Goal: Task Accomplishment & Management: Complete application form

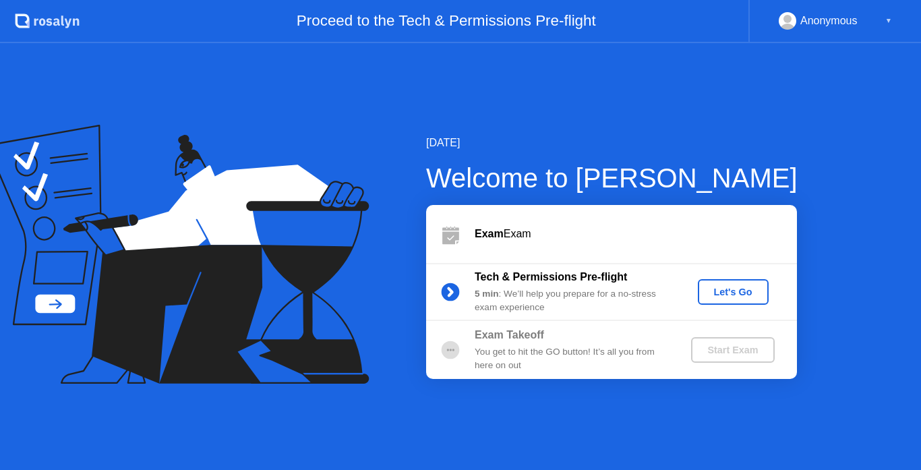
click at [730, 291] on div "Let's Go" at bounding box center [733, 292] width 60 height 11
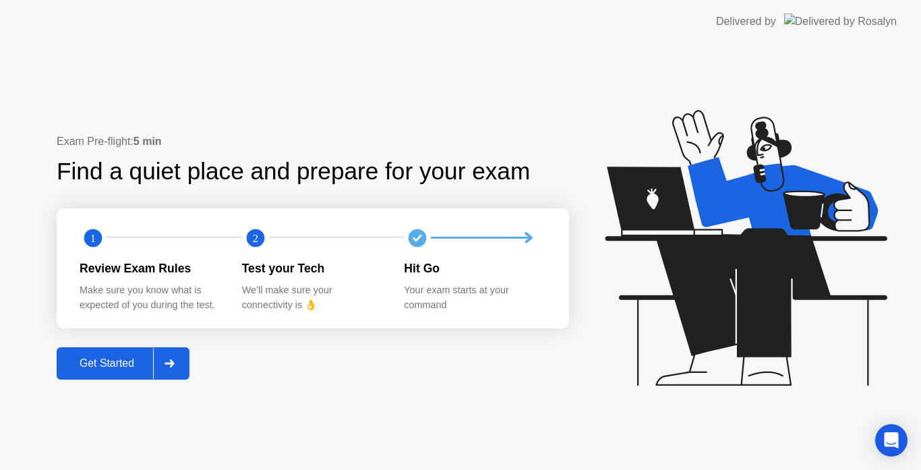
click at [107, 351] on button "Get Started" at bounding box center [123, 363] width 133 height 32
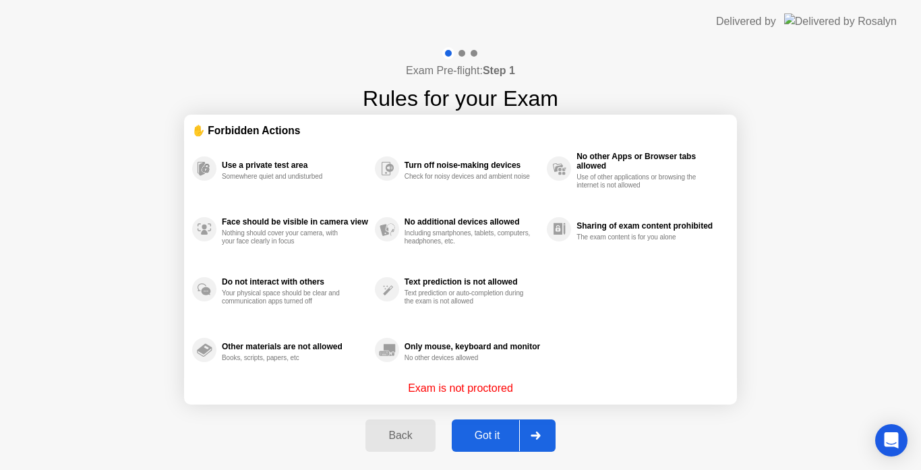
click at [494, 445] on button "Got it" at bounding box center [504, 436] width 104 height 32
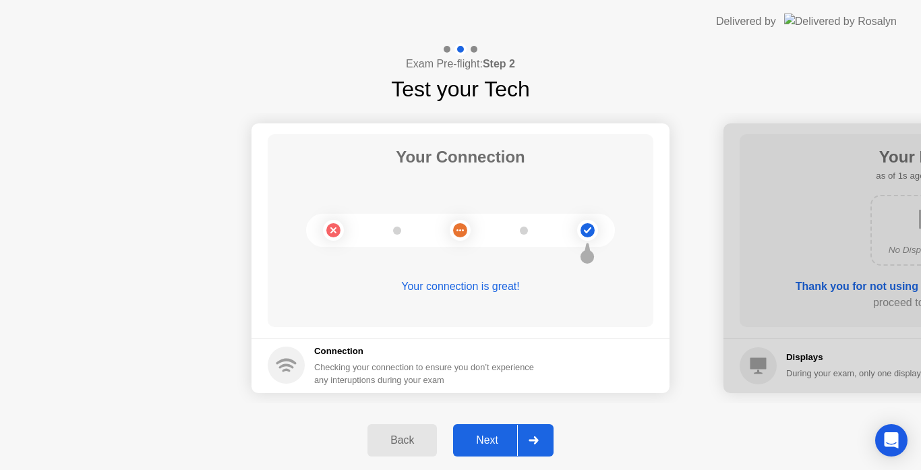
click at [490, 443] on div "Next" at bounding box center [487, 440] width 60 height 12
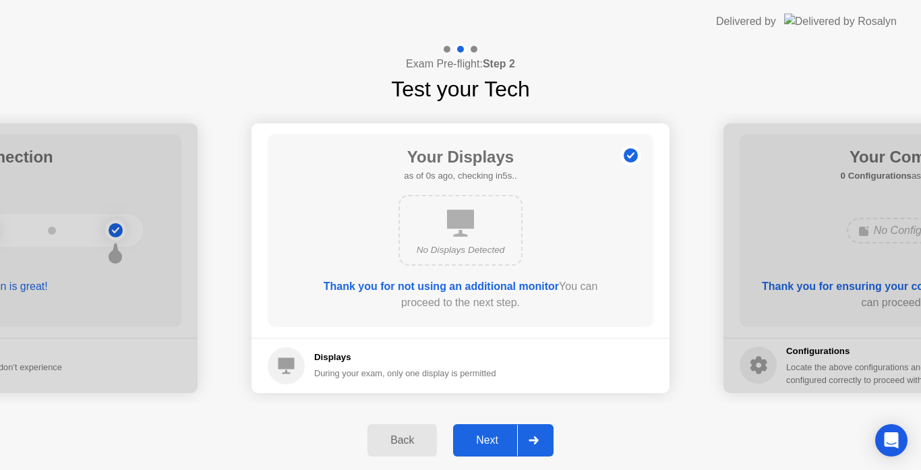
click at [490, 443] on div "Next" at bounding box center [487, 440] width 60 height 12
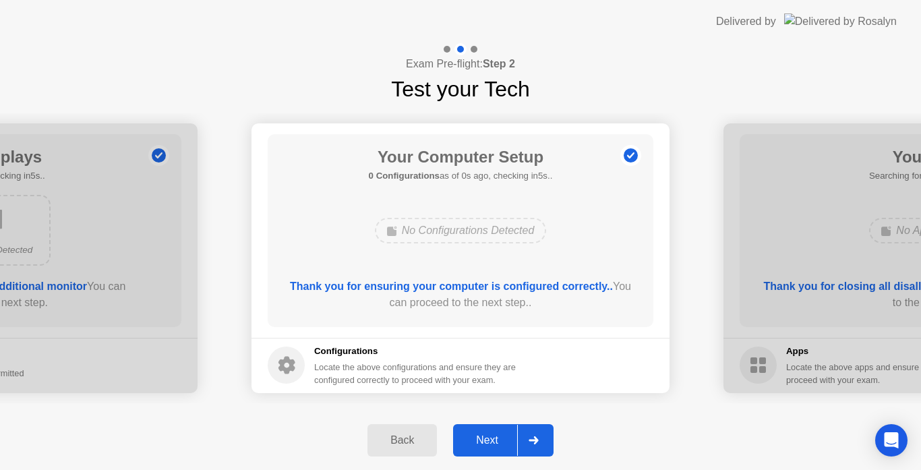
click at [490, 443] on div "Next" at bounding box center [487, 440] width 60 height 12
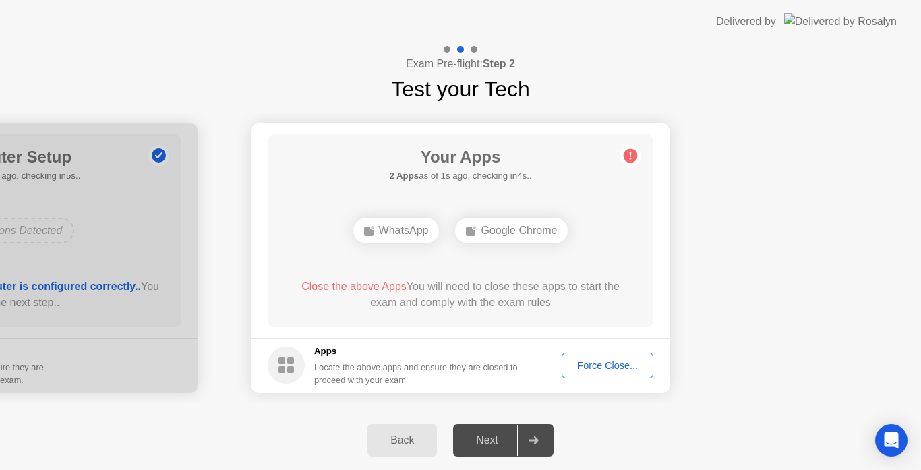
click at [593, 371] on div "Force Close..." at bounding box center [608, 365] width 82 height 11
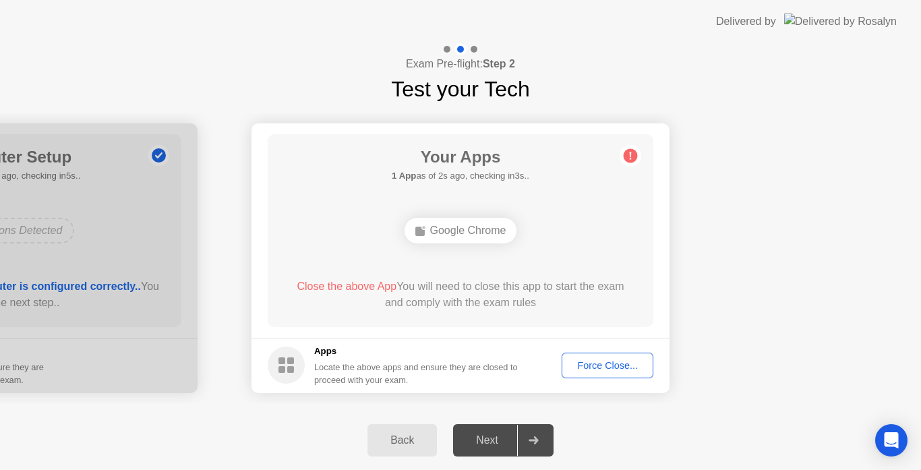
click at [589, 366] on div "Force Close..." at bounding box center [608, 365] width 82 height 11
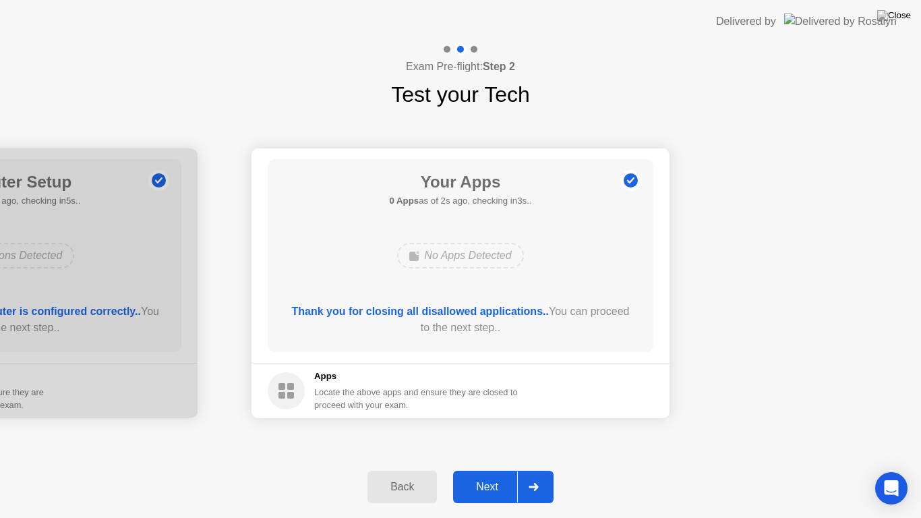
click at [486, 469] on div "Next" at bounding box center [487, 487] width 60 height 12
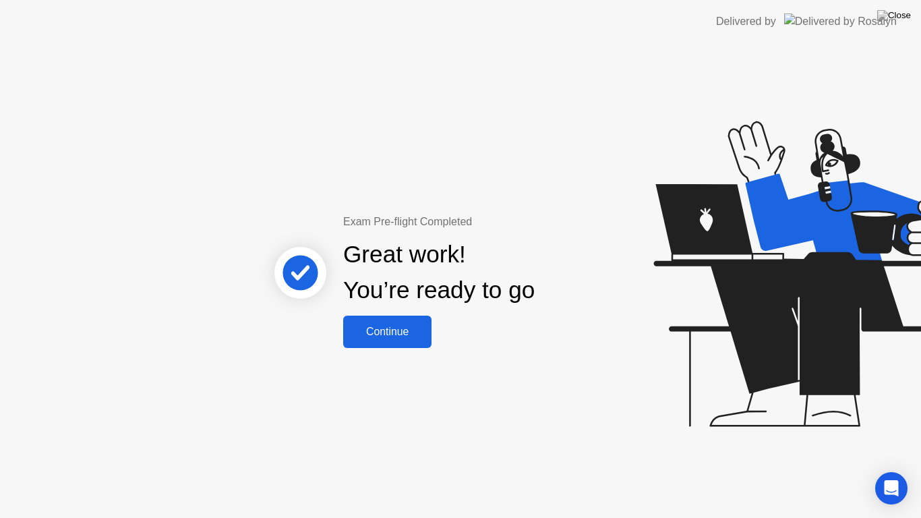
click at [377, 330] on div "Continue" at bounding box center [387, 332] width 80 height 12
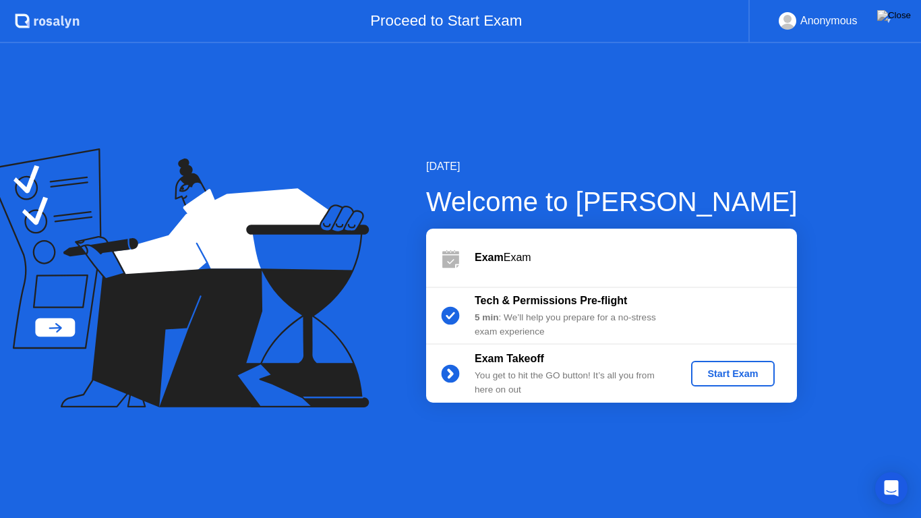
click at [726, 383] on button "Start Exam" at bounding box center [732, 374] width 83 height 26
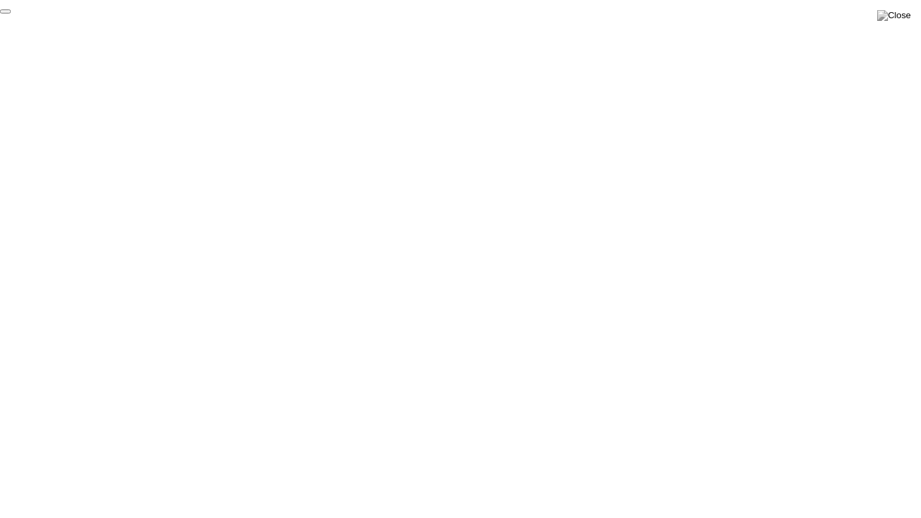
click div "End Proctoring Session"
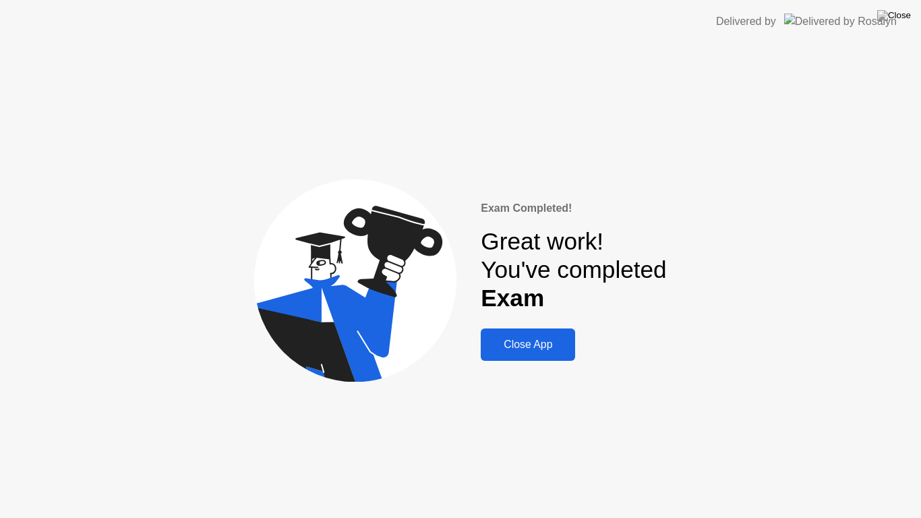
click at [522, 349] on div "Close App" at bounding box center [528, 345] width 86 height 12
